Goal: Information Seeking & Learning: Learn about a topic

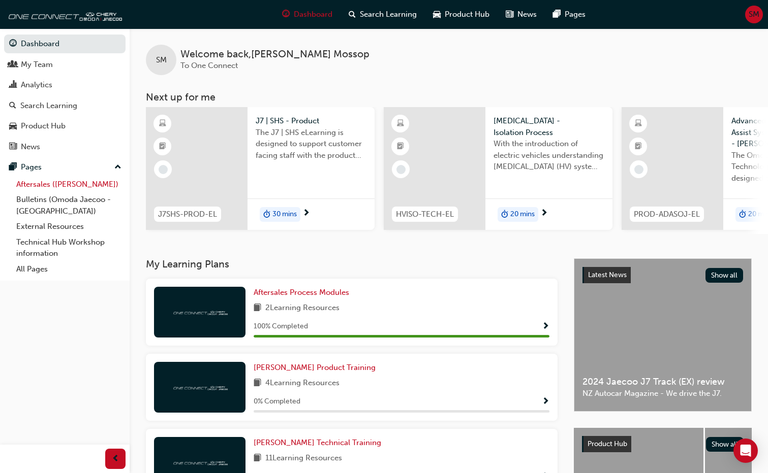
click at [25, 185] on link "Aftersales ([PERSON_NAME])" at bounding box center [68, 185] width 113 height 16
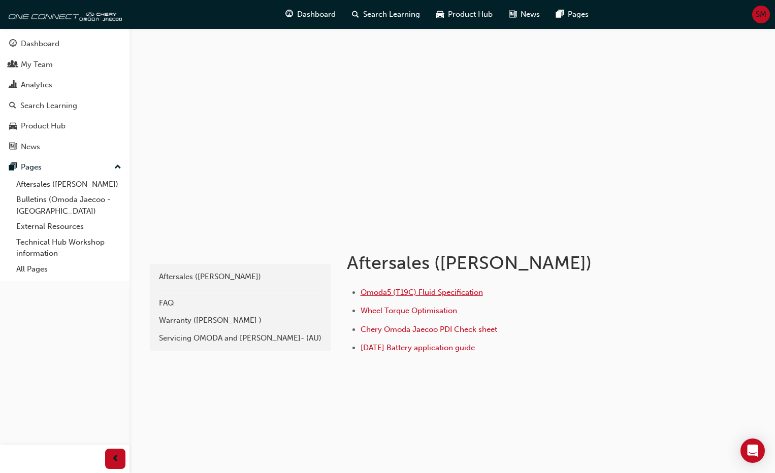
click at [402, 294] on span "Omoda5 (T19C) Fluid Specification" at bounding box center [422, 292] width 122 height 9
click at [50, 243] on link "Technical Hub Workshop information" at bounding box center [68, 248] width 113 height 27
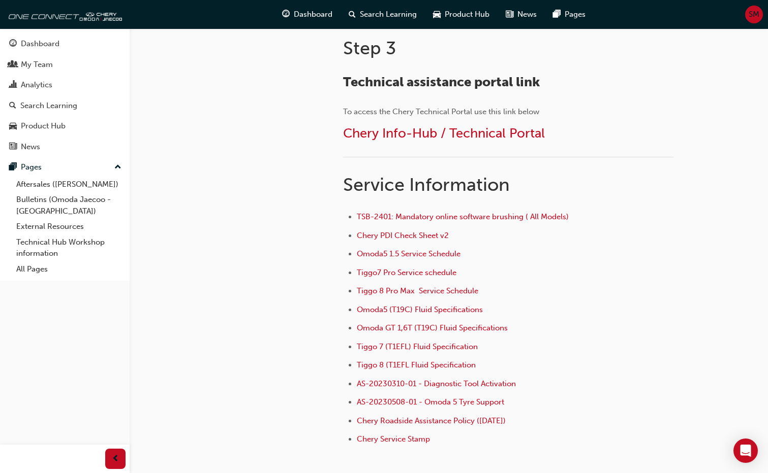
scroll to position [610, 0]
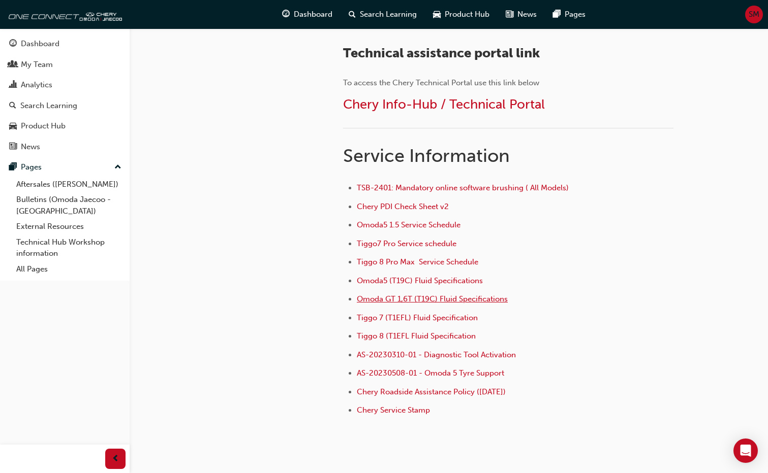
click at [453, 301] on span "Omoda GT 1,6T (T19C) Fluid Specifications" at bounding box center [432, 299] width 151 height 9
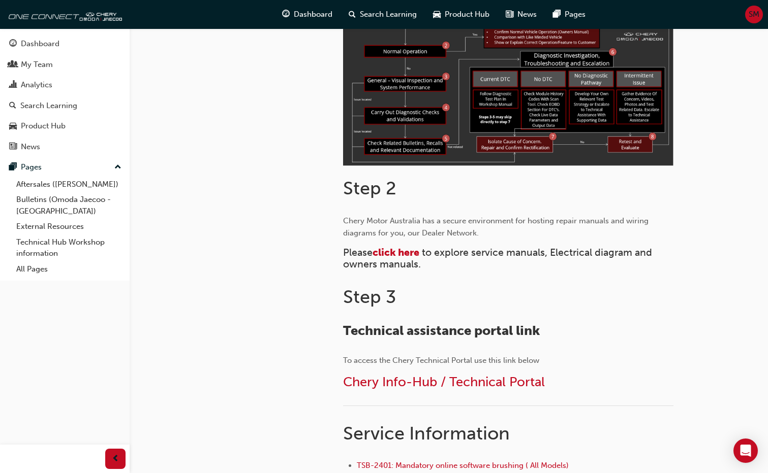
scroll to position [356, 0]
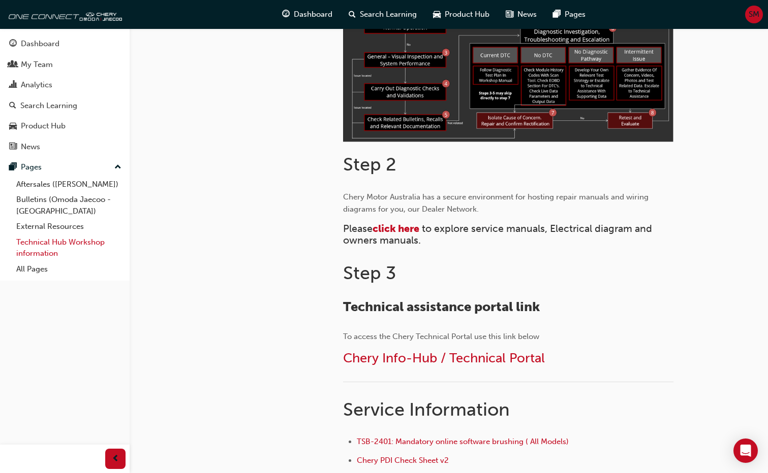
click at [58, 238] on link "Technical Hub Workshop information" at bounding box center [68, 248] width 113 height 27
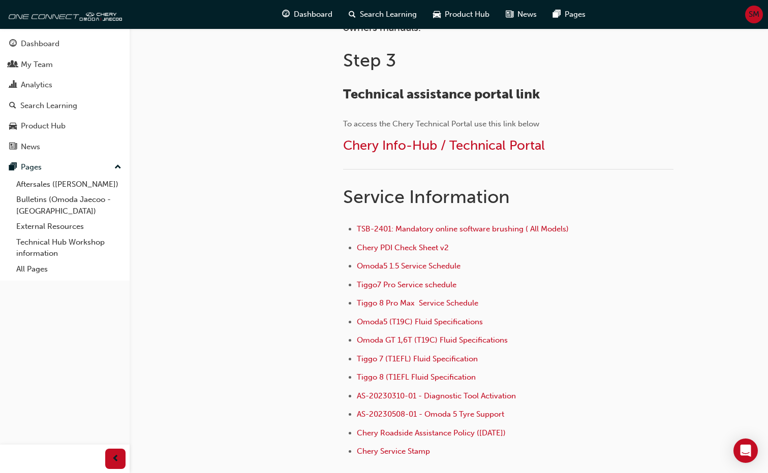
scroll to position [610, 0]
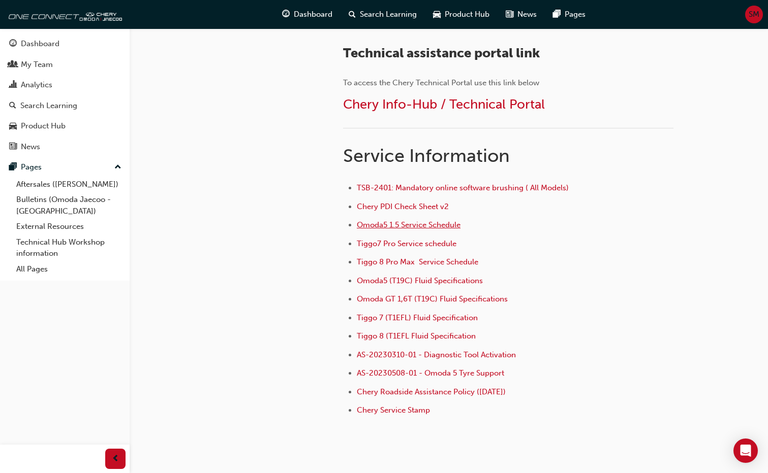
click at [422, 223] on span "Omoda5 1.5 Service Schedule" at bounding box center [409, 224] width 104 height 9
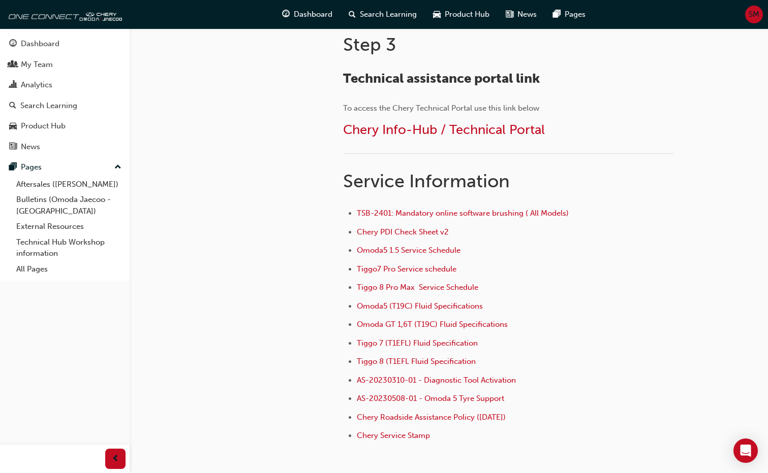
scroll to position [610, 0]
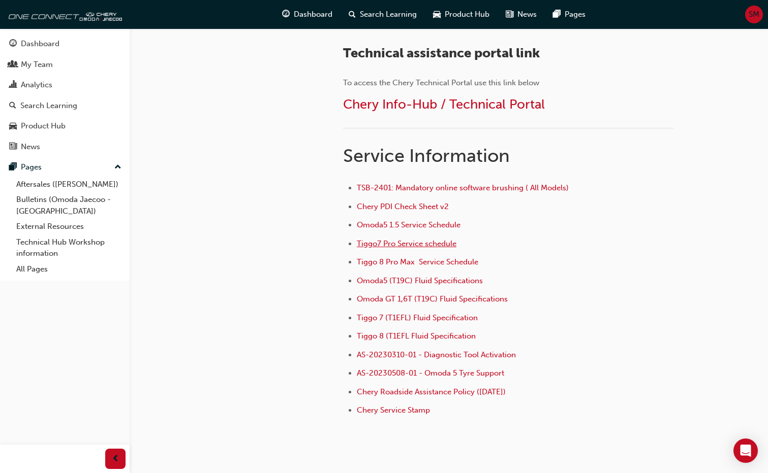
click at [419, 242] on span "Tiggo7 Pro Service schedule" at bounding box center [407, 243] width 100 height 9
